Goal: Find contact information: Find contact information

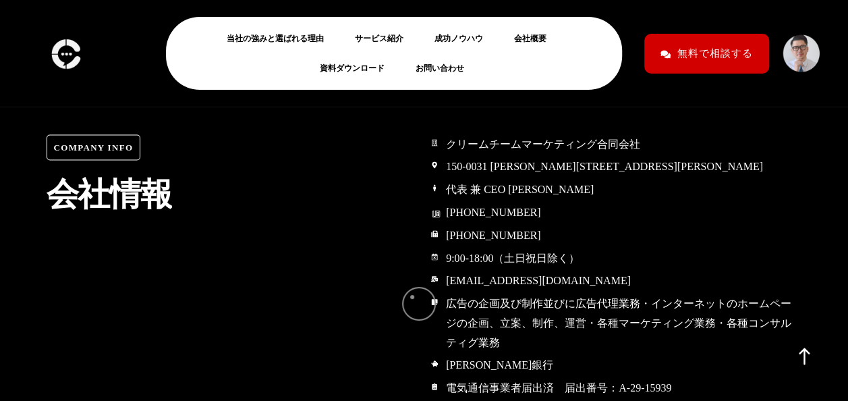
scroll to position [6396, 0]
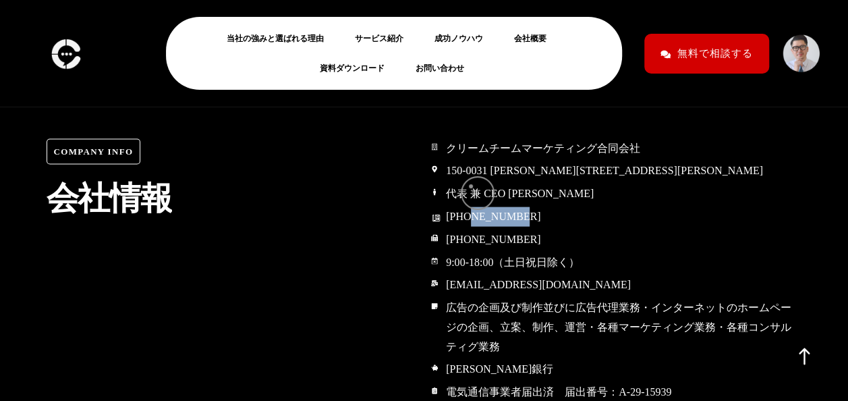
drag, startPoint x: 532, startPoint y: 181, endPoint x: 471, endPoint y: 186, distance: 60.9
click at [471, 207] on li "[PHONE_NUMBER]" at bounding box center [616, 217] width 371 height 21
click at [296, 277] on div "Company Info 会 社 情 報" at bounding box center [232, 270] width 385 height 277
drag, startPoint x: 448, startPoint y: 183, endPoint x: 551, endPoint y: 181, distance: 102.6
click at [551, 207] on li "[PHONE_NUMBER]" at bounding box center [616, 217] width 371 height 21
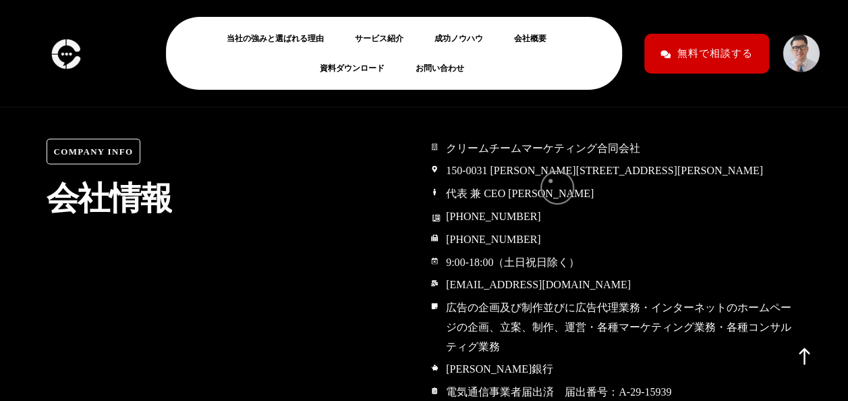
drag, startPoint x: 551, startPoint y: 181, endPoint x: 669, endPoint y: 198, distance: 120.0
click at [669, 230] on li "[PHONE_NUMBER]" at bounding box center [616, 240] width 371 height 21
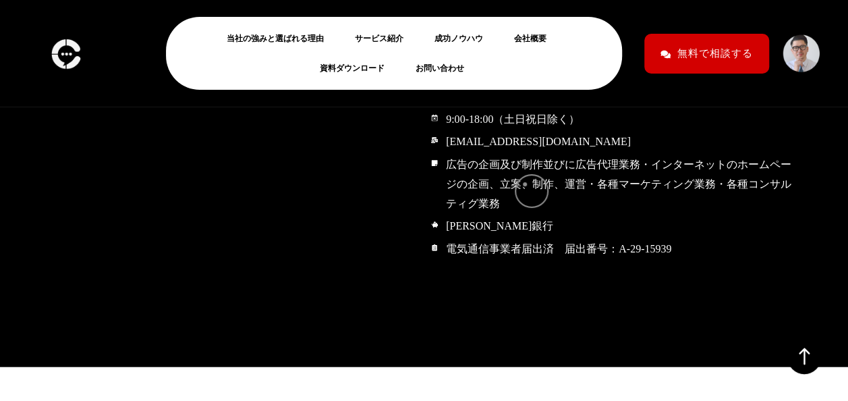
scroll to position [6540, 0]
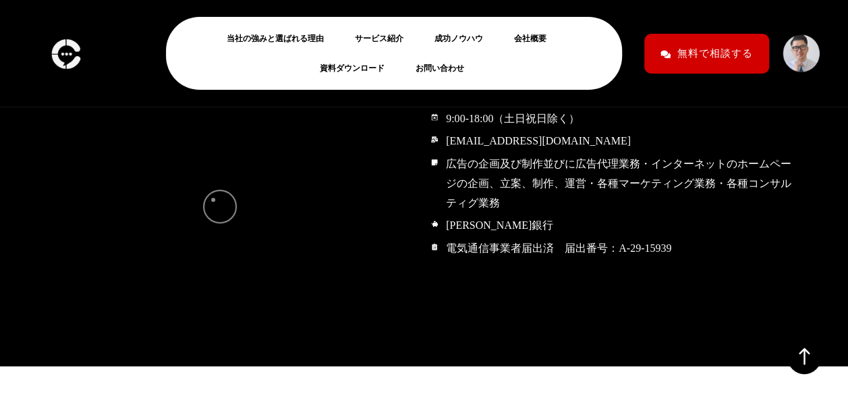
click at [213, 200] on div "Company Info 会 社 情 報" at bounding box center [232, 127] width 385 height 277
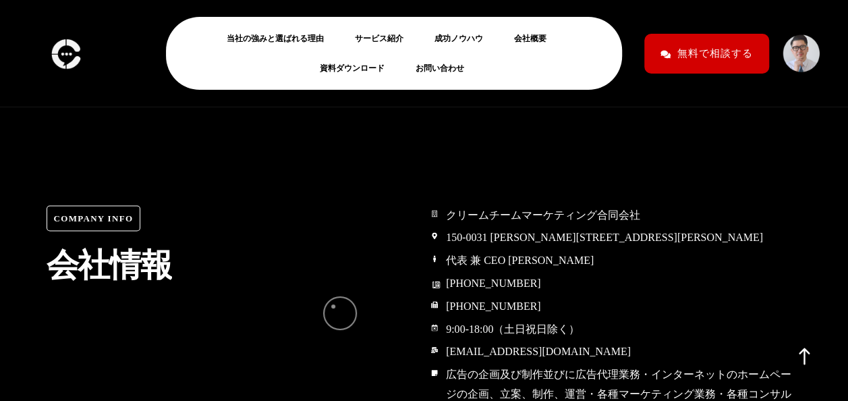
scroll to position [6329, 0]
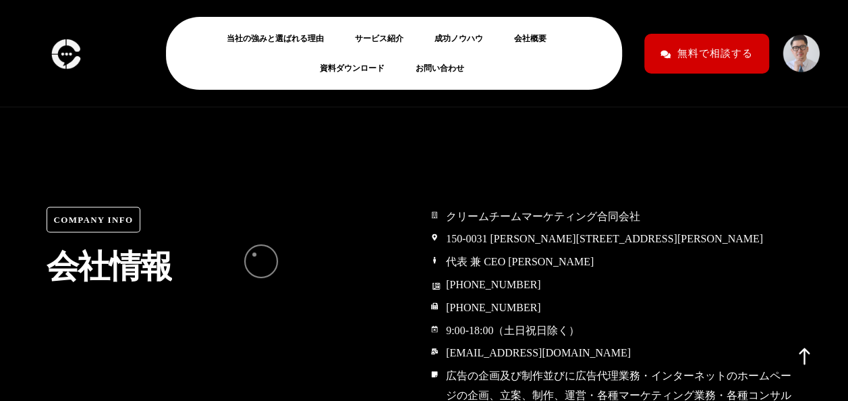
click at [254, 254] on h2 "会 社 情 報" at bounding box center [232, 269] width 371 height 43
click at [116, 206] on span "Company Info" at bounding box center [94, 219] width 94 height 26
drag, startPoint x: 256, startPoint y: 233, endPoint x: 285, endPoint y: 287, distance: 61.3
click at [285, 287] on div "Company Info 会 社 情 報" at bounding box center [232, 338] width 385 height 277
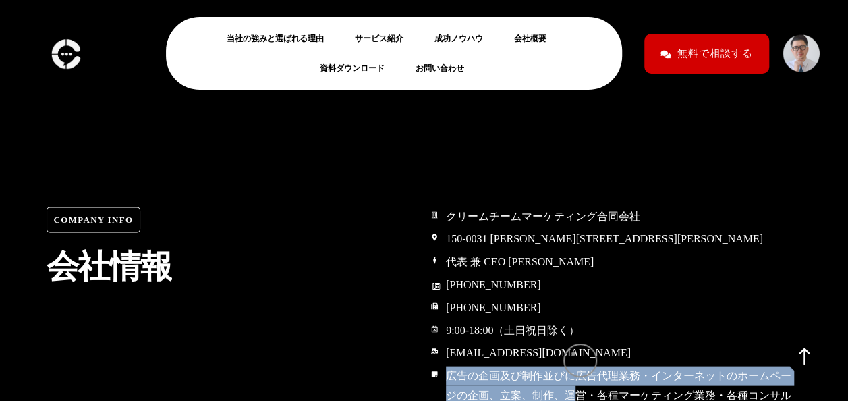
drag, startPoint x: 449, startPoint y: 341, endPoint x: 574, endPoint y: 354, distance: 124.7
click at [574, 366] on span "広告の企画及び制作並びに広告代理業務・インターネットのホームページの企画、立案、制作、運営・各種マーケティング業務・各種コンサルティグ業務" at bounding box center [623, 395] width 360 height 58
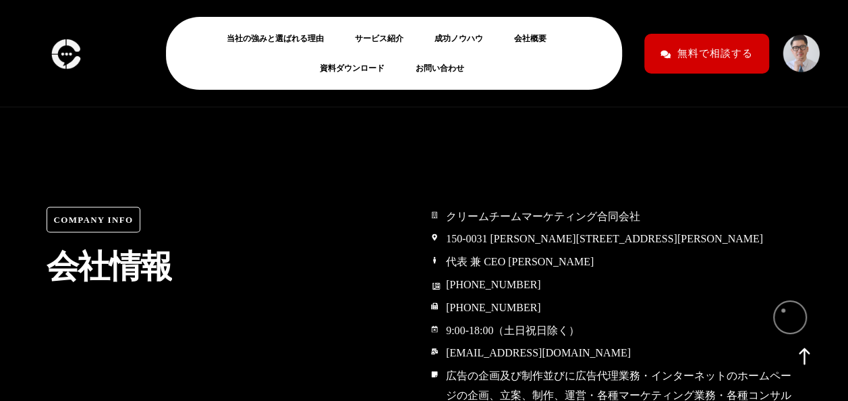
drag, startPoint x: 574, startPoint y: 354, endPoint x: 783, endPoint y: 310, distance: 213.6
click at [783, 310] on ul "クリームチームマーケティング合同会社 [STREET_ADDRESS][PERSON_NAME][PERSON_NAME] 代表 兼 CEO [PERSON_…" at bounding box center [616, 338] width 371 height 264
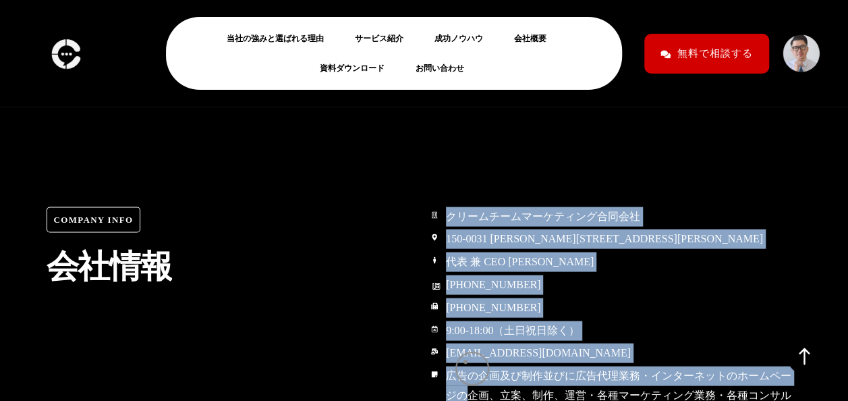
drag, startPoint x: 413, startPoint y: 362, endPoint x: 466, endPoint y: 362, distance: 52.6
click at [466, 362] on div "Company Info 会 社 情 報 クリームチームマーケティング合同会社 [STREET_ADDRESS][PERSON_NAME][PERSON_NA…" at bounding box center [424, 339] width 769 height 480
copy div "報 クリームチームマーケティング合同会社 150-0031 [PERSON_NAME][STREET_ADDRESS][PERSON_NAME] 代表 兼 C…"
click at [482, 366] on span "広告の企画及び制作並びに広告代理業務・インターネットのホームページの企画、立案、制作、運営・各種マーケティング業務・各種コンサルティグ業務" at bounding box center [623, 395] width 360 height 58
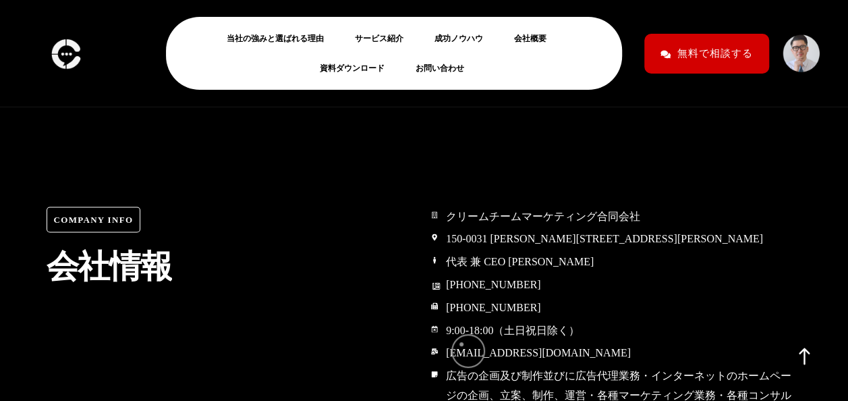
click at [462, 366] on span "広告の企画及び制作並びに広告代理業務・インターネットのホームページの企画、立案、制作、運営・各種マーケティング業務・各種コンサルティグ業務" at bounding box center [623, 395] width 360 height 58
drag, startPoint x: 462, startPoint y: 344, endPoint x: 515, endPoint y: 356, distance: 55.2
click at [515, 366] on span "広告の企画及び制作並びに広告代理業務・インターネットのホームページの企画、立案、制作、運営・各種マーケティング業務・各種コンサルティグ業務" at bounding box center [623, 395] width 360 height 58
click at [447, 366] on span "広告の企画及び制作並びに広告代理業務・インターネットのホームページの企画、立案、制作、運営・各種マーケティング業務・各種コンサルティグ業務" at bounding box center [623, 395] width 360 height 58
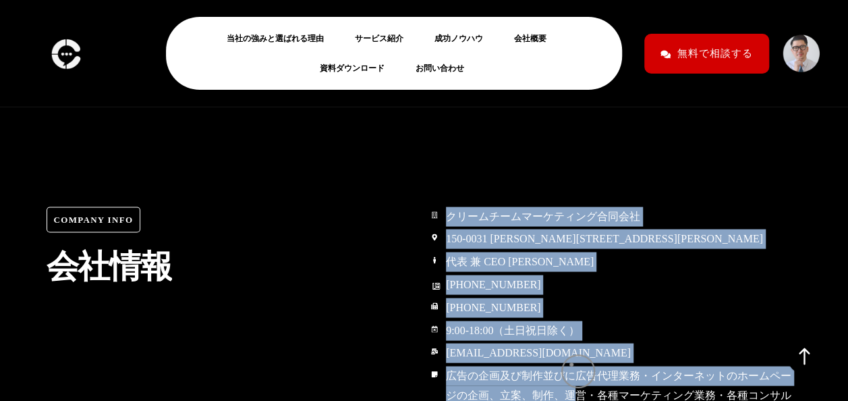
drag, startPoint x: 448, startPoint y: 171, endPoint x: 573, endPoint y: 368, distance: 232.7
click at [573, 368] on div "クリームチームマーケティング合同会社 [STREET_ADDRESS][PERSON_NAME][PERSON_NAME] 代表 兼 CEO [PERSON_…" at bounding box center [616, 338] width 385 height 277
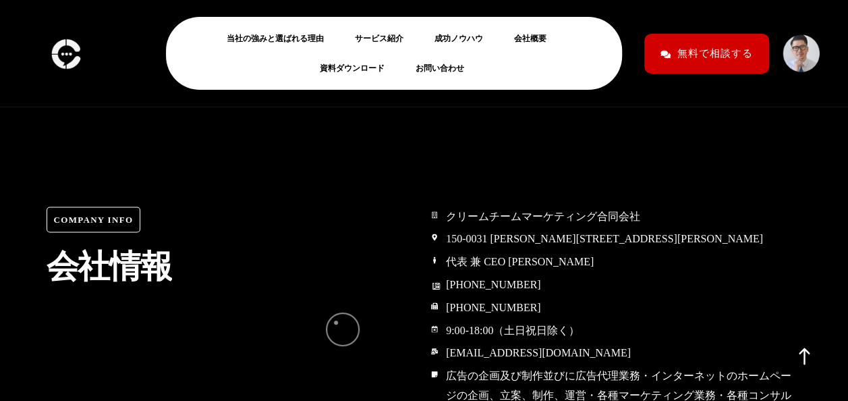
drag, startPoint x: 573, startPoint y: 368, endPoint x: 336, endPoint y: 323, distance: 241.1
click at [336, 323] on div "Company Info 会 社 情 報" at bounding box center [232, 338] width 385 height 277
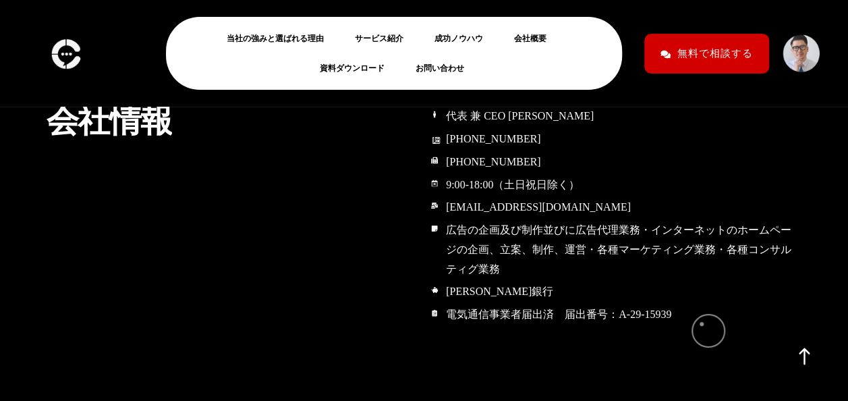
scroll to position [6476, 0]
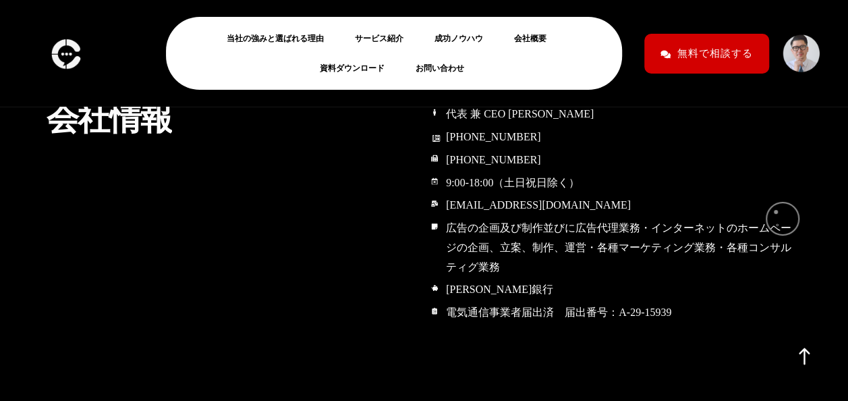
click at [776, 219] on span "広告の企画及び制作並びに広告代理業務・インターネットのホームページの企画、立案、制作、運営・各種マーケティング業務・各種コンサルティグ業務" at bounding box center [623, 248] width 360 height 58
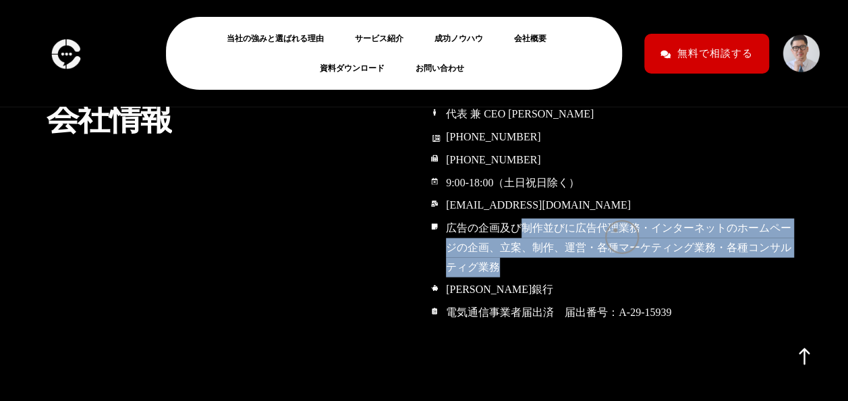
drag, startPoint x: 516, startPoint y: 202, endPoint x: 615, endPoint y: 230, distance: 103.0
click at [615, 230] on span "広告の企画及び制作並びに広告代理業務・インターネットのホームページの企画、立案、制作、運営・各種マーケティング業務・各種コンサルティグ業務" at bounding box center [623, 248] width 360 height 58
drag, startPoint x: 615, startPoint y: 230, endPoint x: 538, endPoint y: 217, distance: 78.1
copy span "制作並びに広告代理業務・インターネットのホームページの企画、立案、制作、運営・各種マーケティング業務・各種コンサルティグ業務"
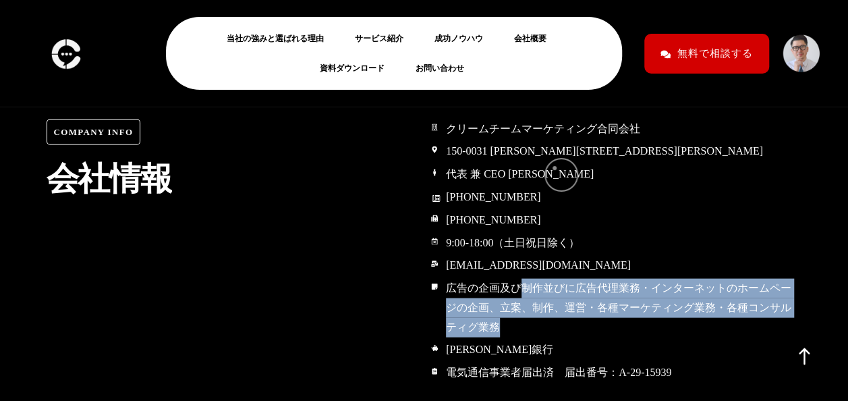
scroll to position [6415, 0]
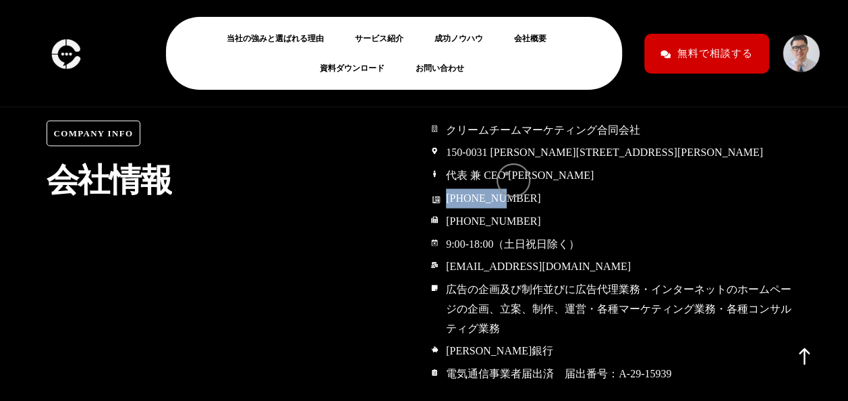
drag, startPoint x: 445, startPoint y: 167, endPoint x: 507, endPoint y: 173, distance: 61.8
click at [507, 189] on span "[PHONE_NUMBER]" at bounding box center [492, 199] width 98 height 20
copy span "[PHONE_NUMBER]"
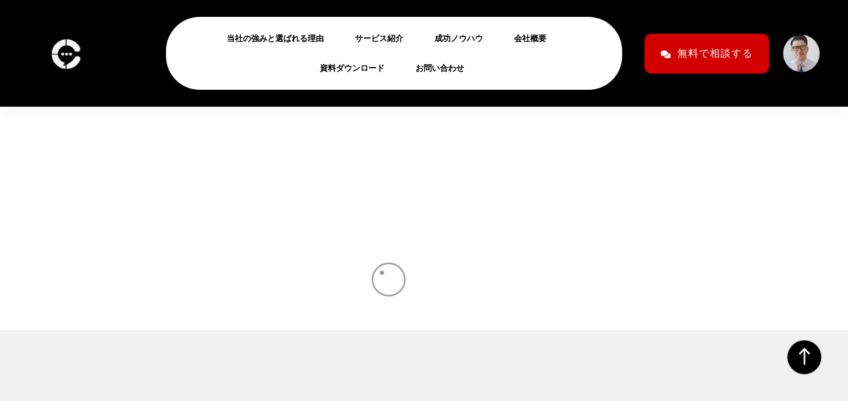
scroll to position [7465, 0]
